Goal: Contribute content: Contribute content

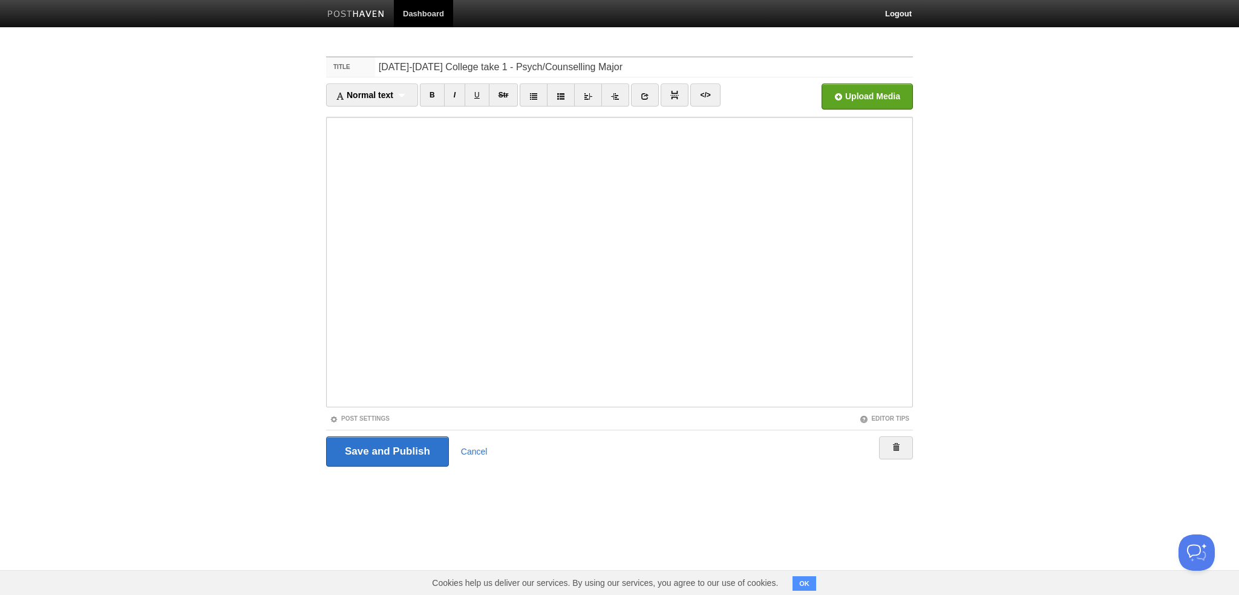
click at [195, 245] on body "Dashboard Logout Your Sites Now I know! (more than I did before) The Dust Bin o…" at bounding box center [619, 256] width 1239 height 512
click at [269, 188] on body "Dashboard Logout Your Sites Now I know! (more than I did before) The Dust Bin o…" at bounding box center [619, 256] width 1239 height 512
click at [263, 166] on body "Dashboard Logout Your Sites Now I know! (more than I did before) The Dust Bin o…" at bounding box center [619, 256] width 1239 height 512
click at [725, 62] on input "[DATE]-[DATE] College take 1 - Psych/Counselling Major" at bounding box center [644, 66] width 538 height 19
click at [199, 102] on body "Dashboard Logout Your Sites Now I know! (more than I did before) The Dust Bin o…" at bounding box center [619, 256] width 1239 height 512
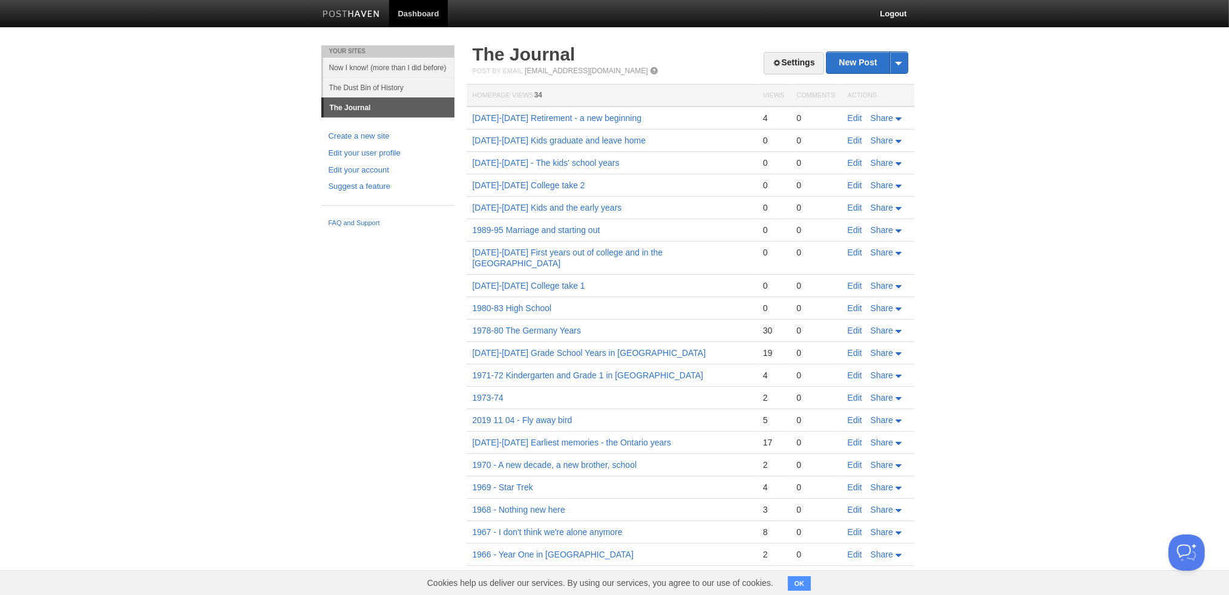
click at [107, 175] on body "Dashboard Logout Post saved × Your Sites Now I know! (more than I did before) T…" at bounding box center [614, 305] width 1229 height 610
click at [249, 134] on body "Dashboard Logout Post saved × Your Sites Now I know! (more than I did before) T…" at bounding box center [614, 305] width 1229 height 610
